Goal: Transaction & Acquisition: Purchase product/service

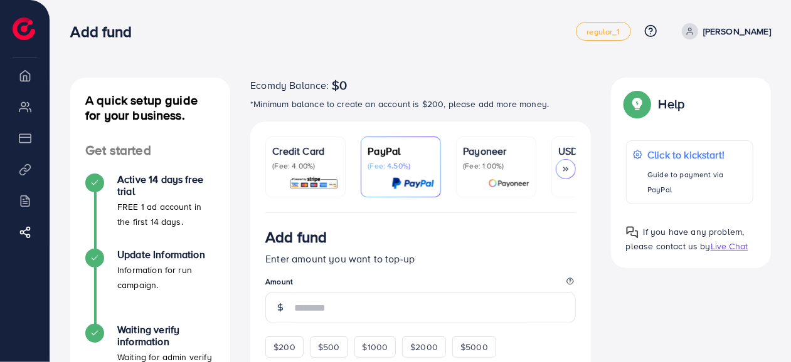
click at [565, 166] on icon at bounding box center [565, 169] width 9 height 9
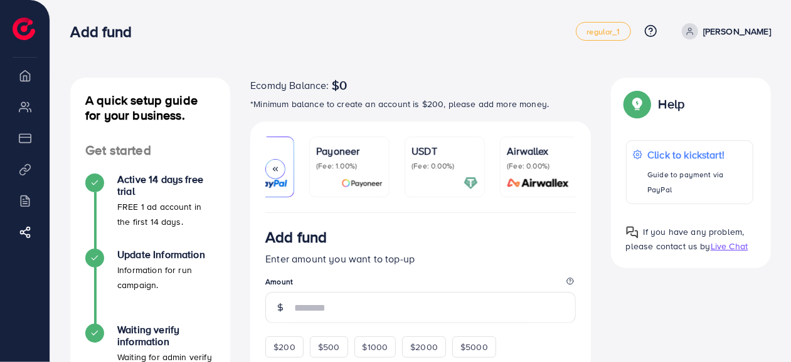
scroll to position [0, 151]
click at [565, 166] on p "(Fee: 0.00%)" at bounding box center [535, 166] width 66 height 10
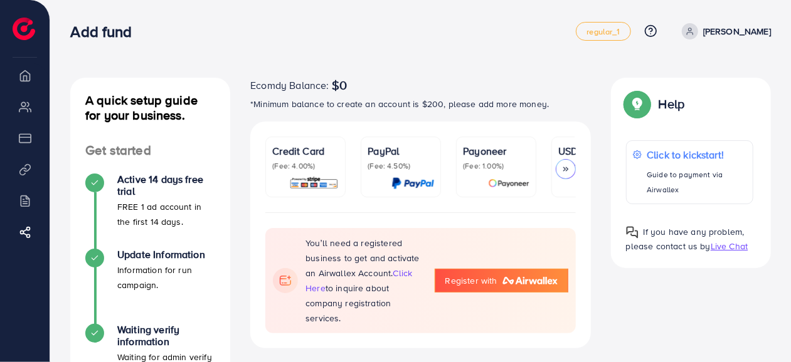
click at [314, 159] on div "Credit Card (Fee: 4.00%)" at bounding box center [305, 158] width 66 height 28
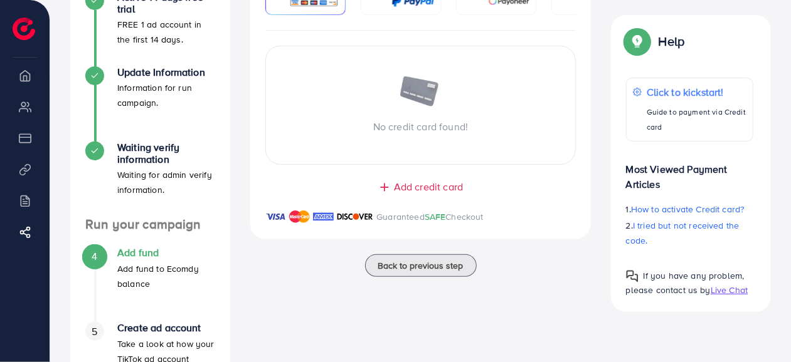
scroll to position [183, 0]
click at [149, 152] on h4 "Waiting verify information" at bounding box center [166, 153] width 98 height 24
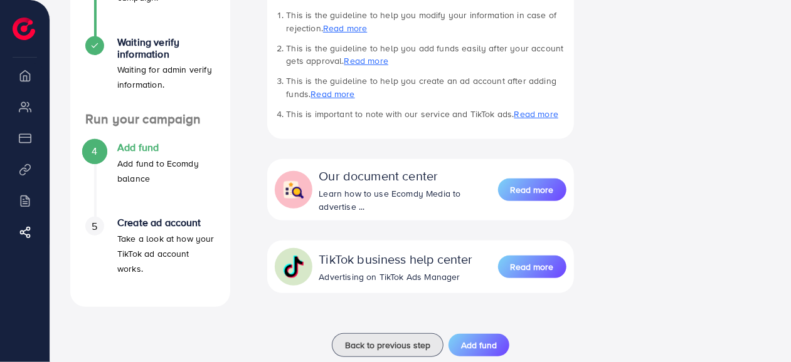
scroll to position [317, 0]
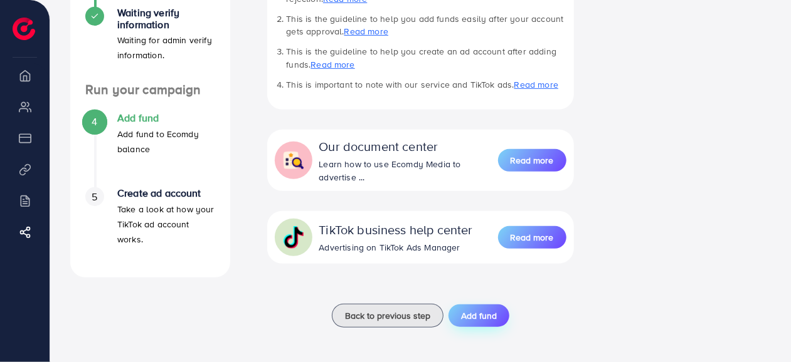
click at [482, 320] on span "Add fund" at bounding box center [479, 316] width 36 height 13
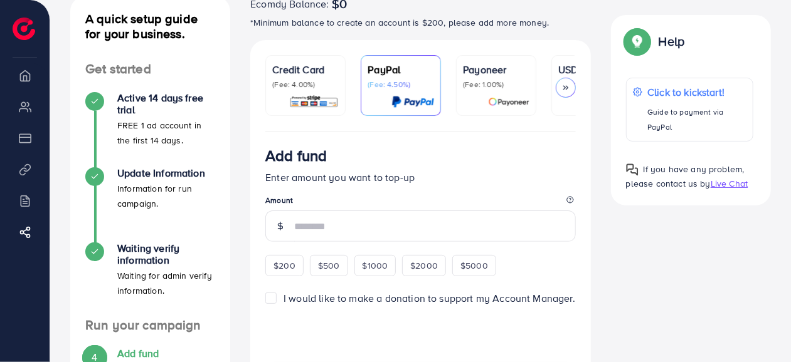
scroll to position [80, 0]
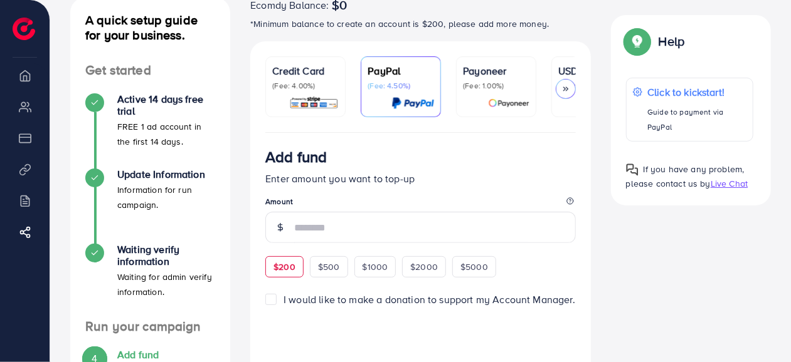
click at [288, 270] on span "$200" at bounding box center [284, 267] width 22 height 13
type input "***"
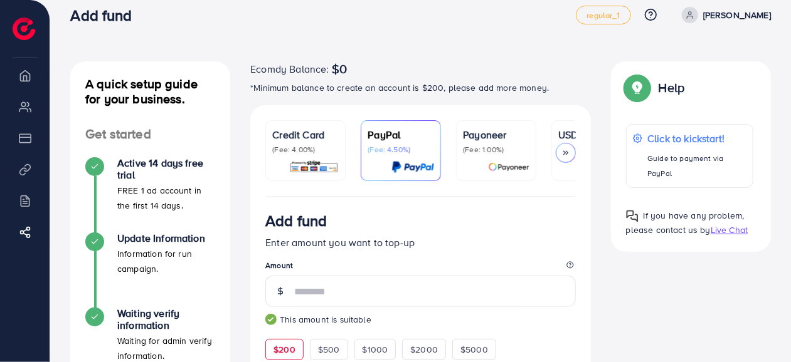
scroll to position [13, 0]
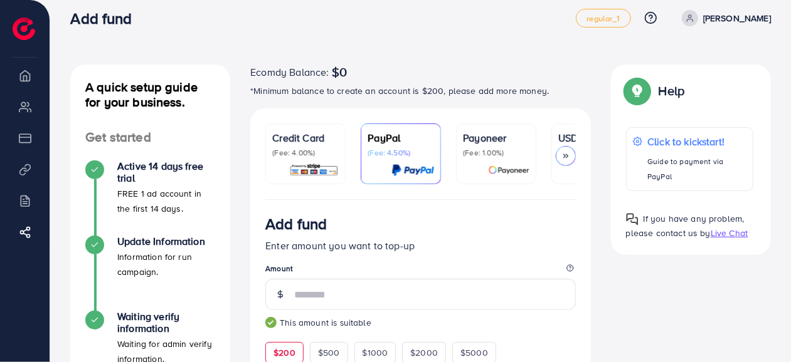
click at [565, 156] on polyline at bounding box center [564, 156] width 2 height 4
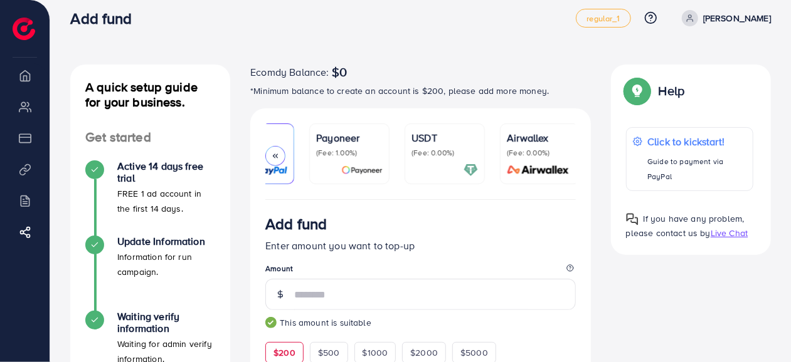
scroll to position [0, 151]
click at [422, 142] on p "USDT" at bounding box center [440, 137] width 66 height 15
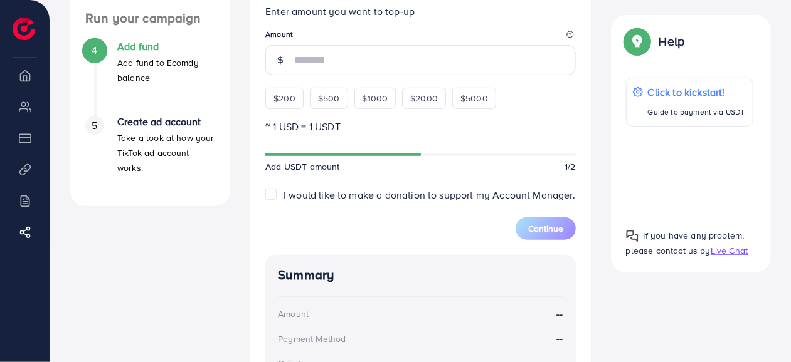
scroll to position [389, 0]
click at [283, 192] on label "I would like to make a donation to support my Account Manager." at bounding box center [429, 194] width 292 height 14
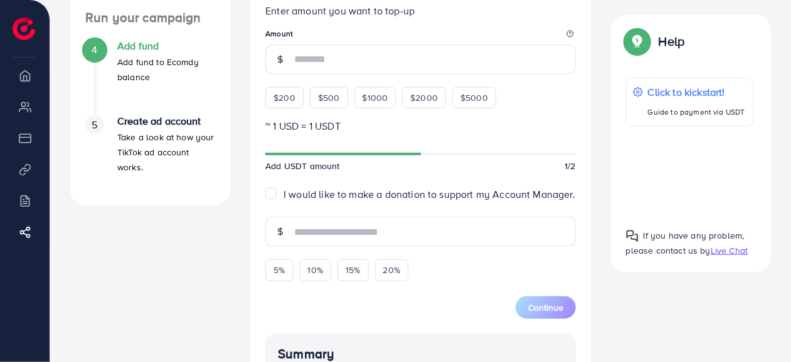
click at [283, 192] on label "I would like to make a donation to support my Account Manager." at bounding box center [429, 194] width 292 height 14
type input "*"
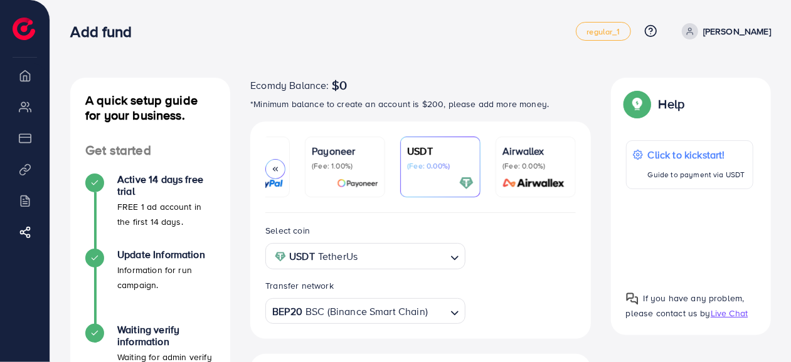
scroll to position [0, 0]
